Goal: Information Seeking & Learning: Find specific fact

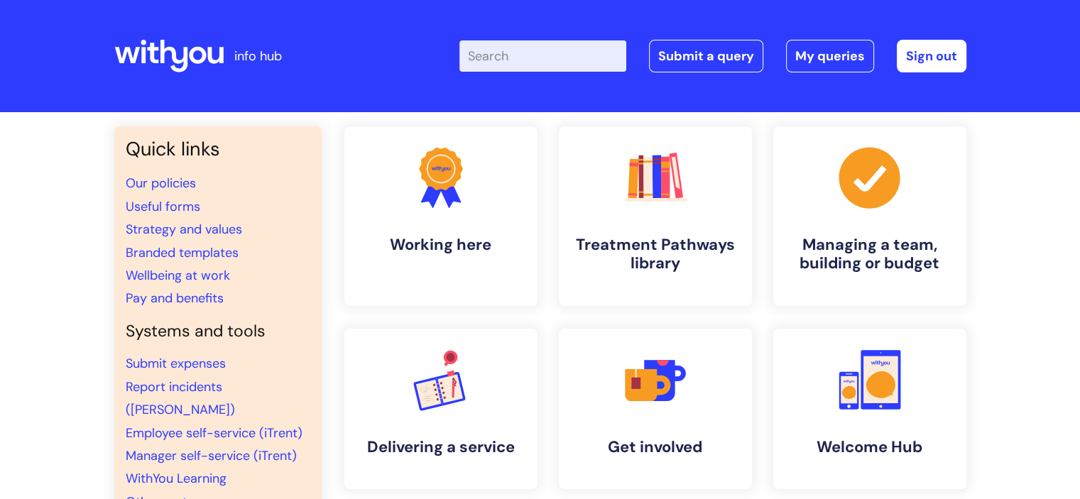
click at [524, 53] on input "Enter your search term here..." at bounding box center [543, 55] width 167 height 31
type input "pay"
click button "Search" at bounding box center [0, 0] width 0 height 0
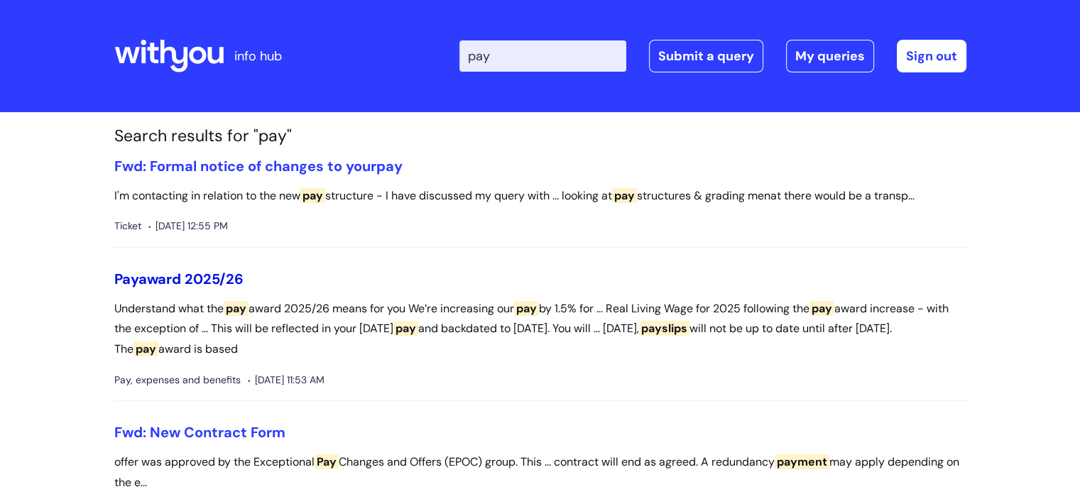
click at [165, 278] on link "Pay award 2025/26" at bounding box center [178, 279] width 129 height 18
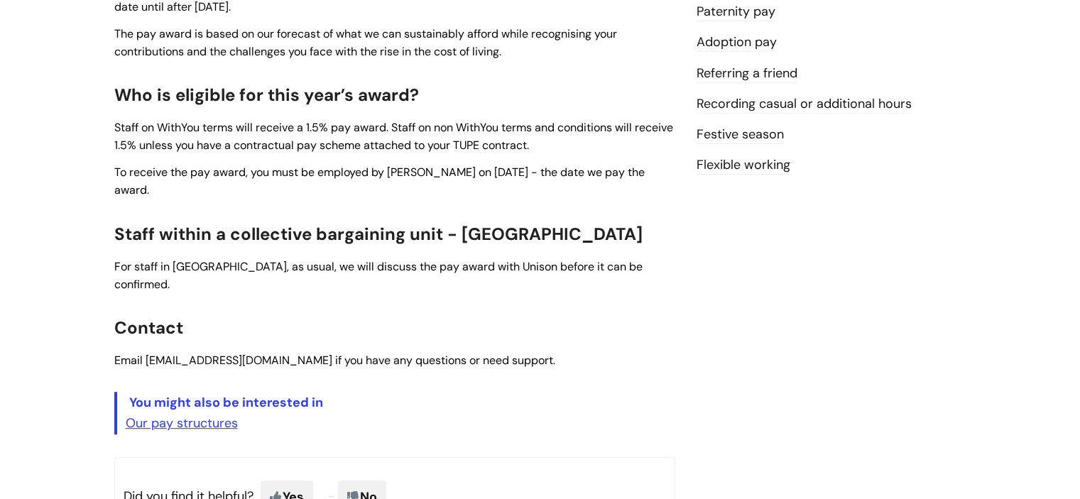
scroll to position [485, 0]
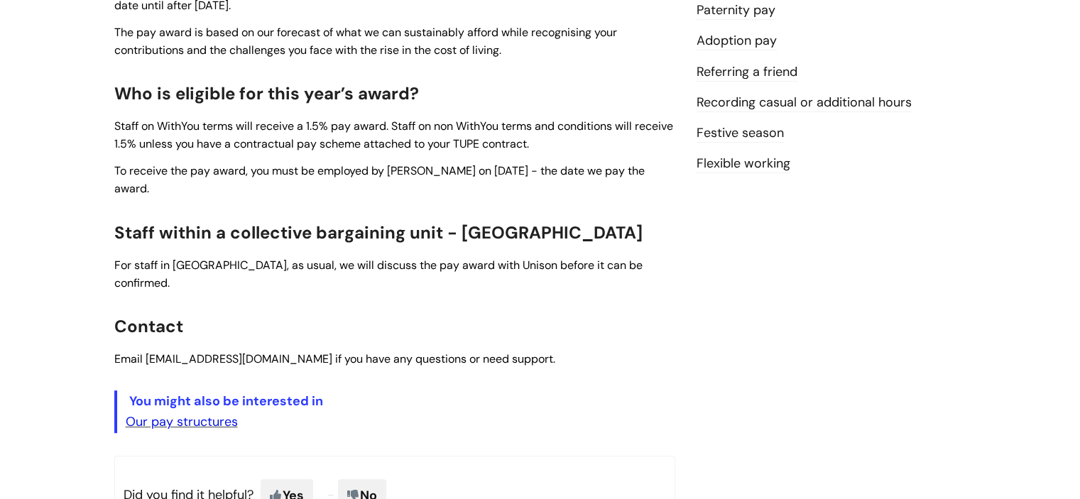
click at [217, 413] on link "Our pay structures" at bounding box center [182, 421] width 112 height 17
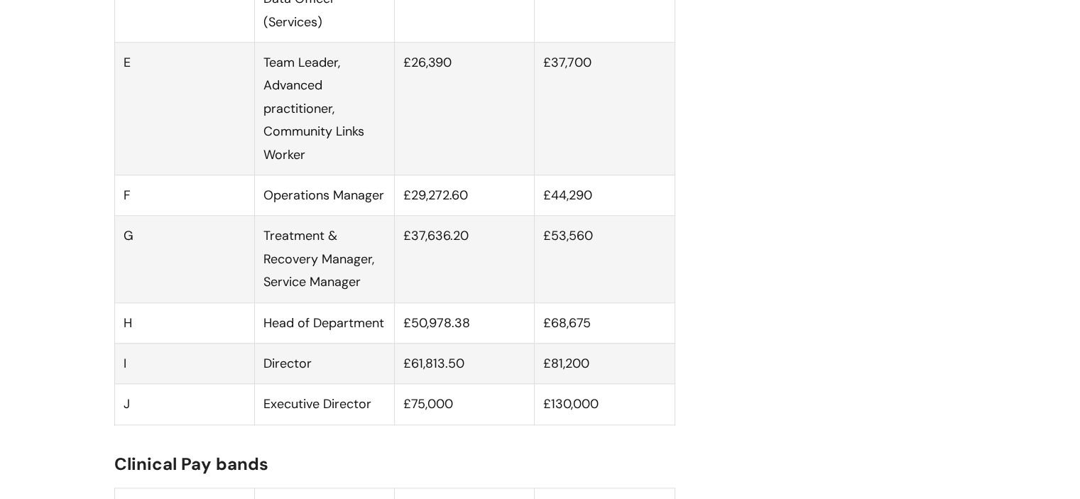
scroll to position [1253, 0]
